Goal: Task Accomplishment & Management: Use online tool/utility

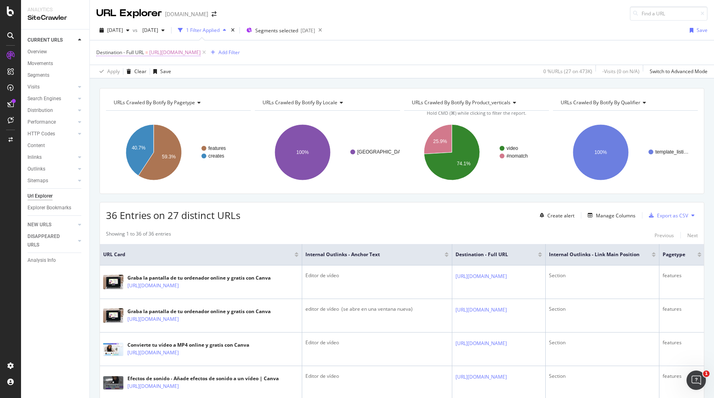
click at [201, 50] on span "[URL][DOMAIN_NAME]" at bounding box center [174, 52] width 51 height 11
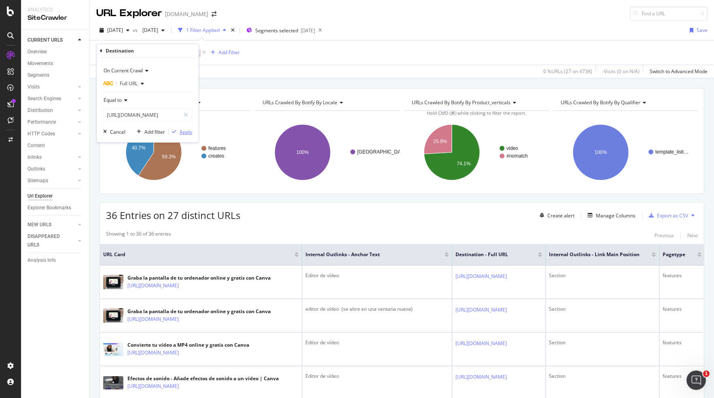
click at [183, 135] on div "Apply" at bounding box center [186, 132] width 13 height 7
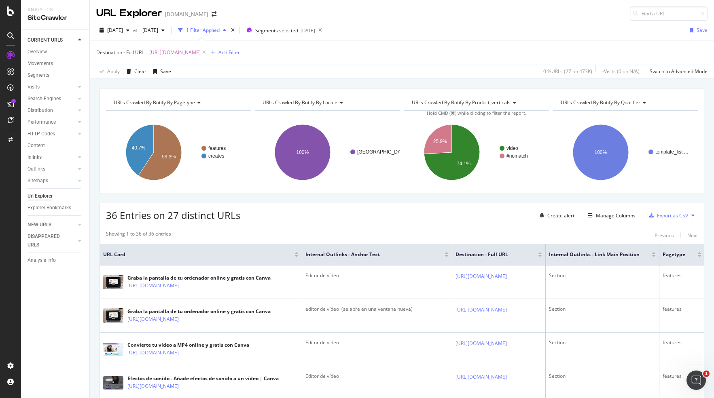
click at [201, 51] on span "[URL][DOMAIN_NAME]" at bounding box center [174, 52] width 51 height 11
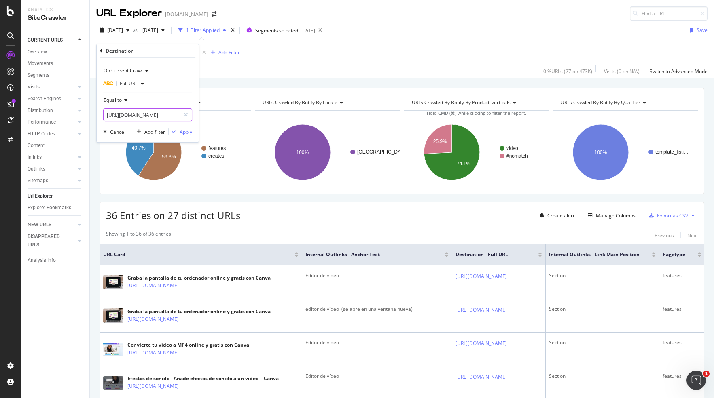
click at [159, 108] on input "[URL][DOMAIN_NAME]" at bounding box center [142, 114] width 76 height 13
click at [183, 130] on div "Apply" at bounding box center [186, 132] width 13 height 7
